Goal: Information Seeking & Learning: Learn about a topic

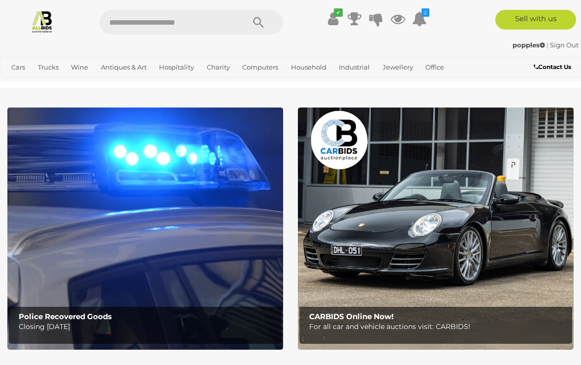
click at [191, 25] on input "text" at bounding box center [167, 22] width 135 height 25
type input "*******"
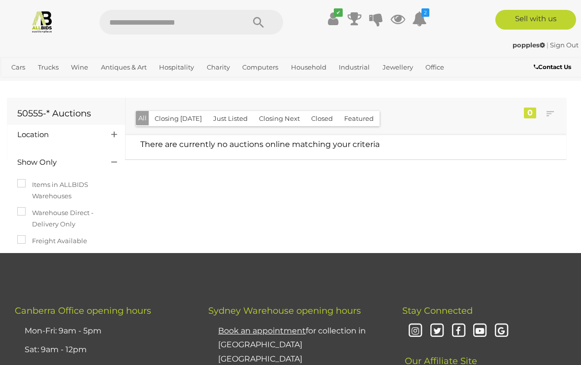
click at [423, 18] on icon at bounding box center [419, 19] width 15 height 18
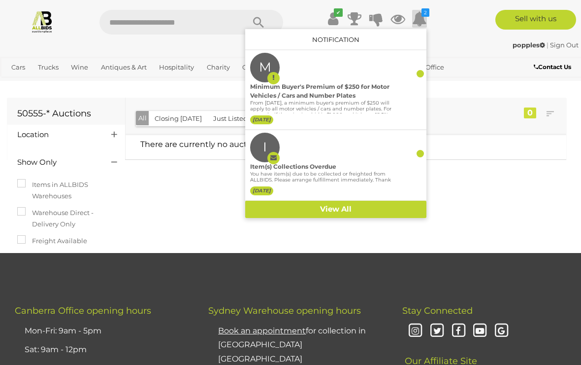
click at [421, 21] on icon at bounding box center [419, 19] width 15 height 18
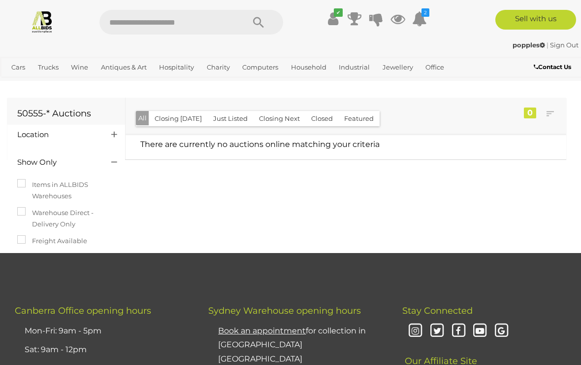
click at [254, 26] on icon "Search" at bounding box center [258, 22] width 11 height 15
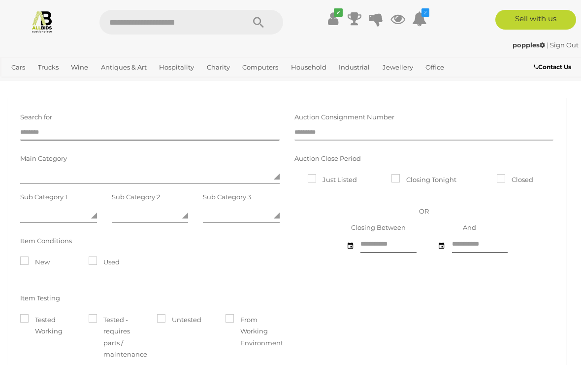
click at [335, 132] on input "text" at bounding box center [425, 133] width 260 height 15
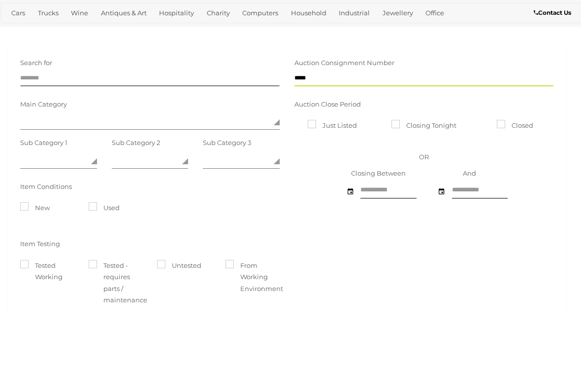
type input "*****"
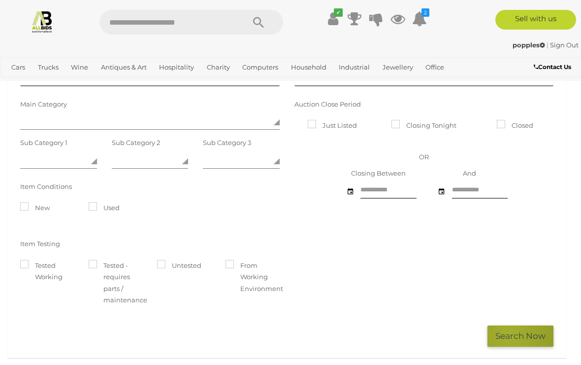
click at [510, 332] on button "Search Now" at bounding box center [521, 335] width 66 height 21
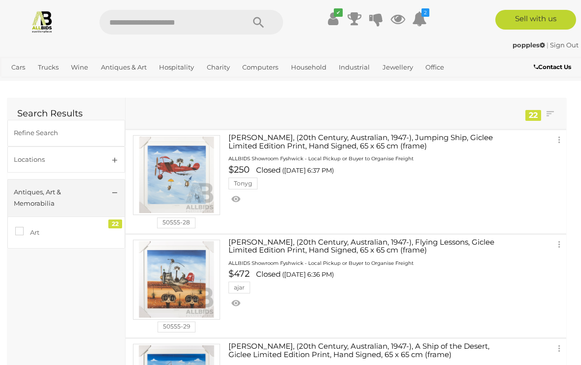
click at [46, 24] on img at bounding box center [42, 21] width 23 height 23
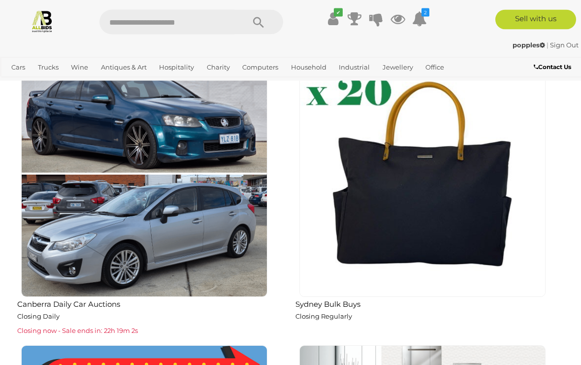
scroll to position [1192, 0]
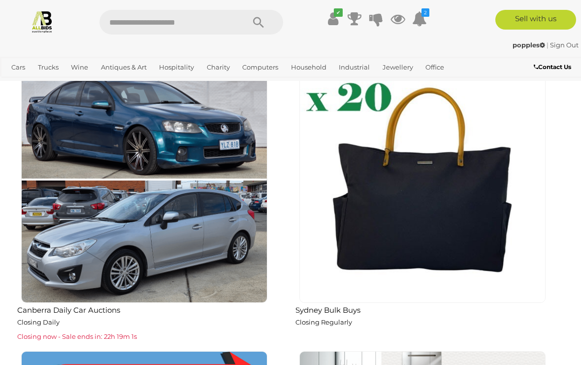
click at [439, 190] on img at bounding box center [423, 179] width 246 height 246
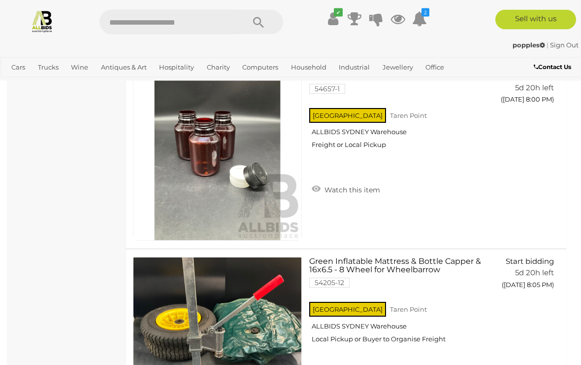
scroll to position [4904, 0]
click at [36, 17] on img at bounding box center [42, 21] width 23 height 23
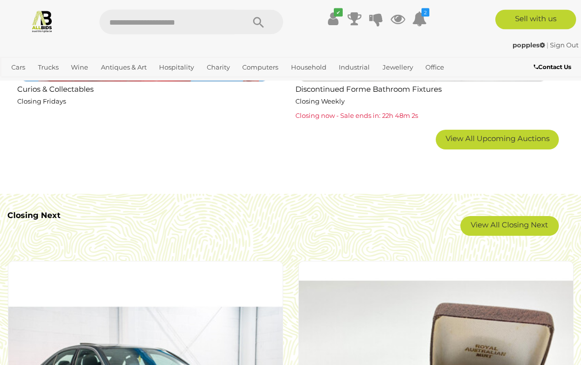
scroll to position [1700, 0]
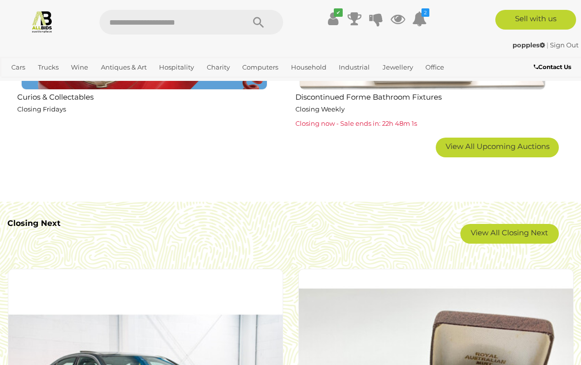
click at [493, 145] on span "View All Upcoming Auctions" at bounding box center [498, 145] width 104 height 9
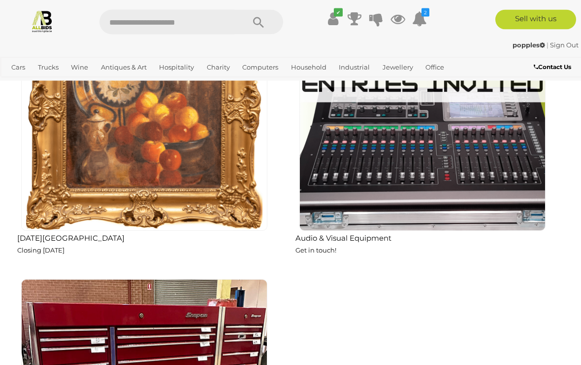
scroll to position [3326, 0]
